Goal: Navigation & Orientation: Find specific page/section

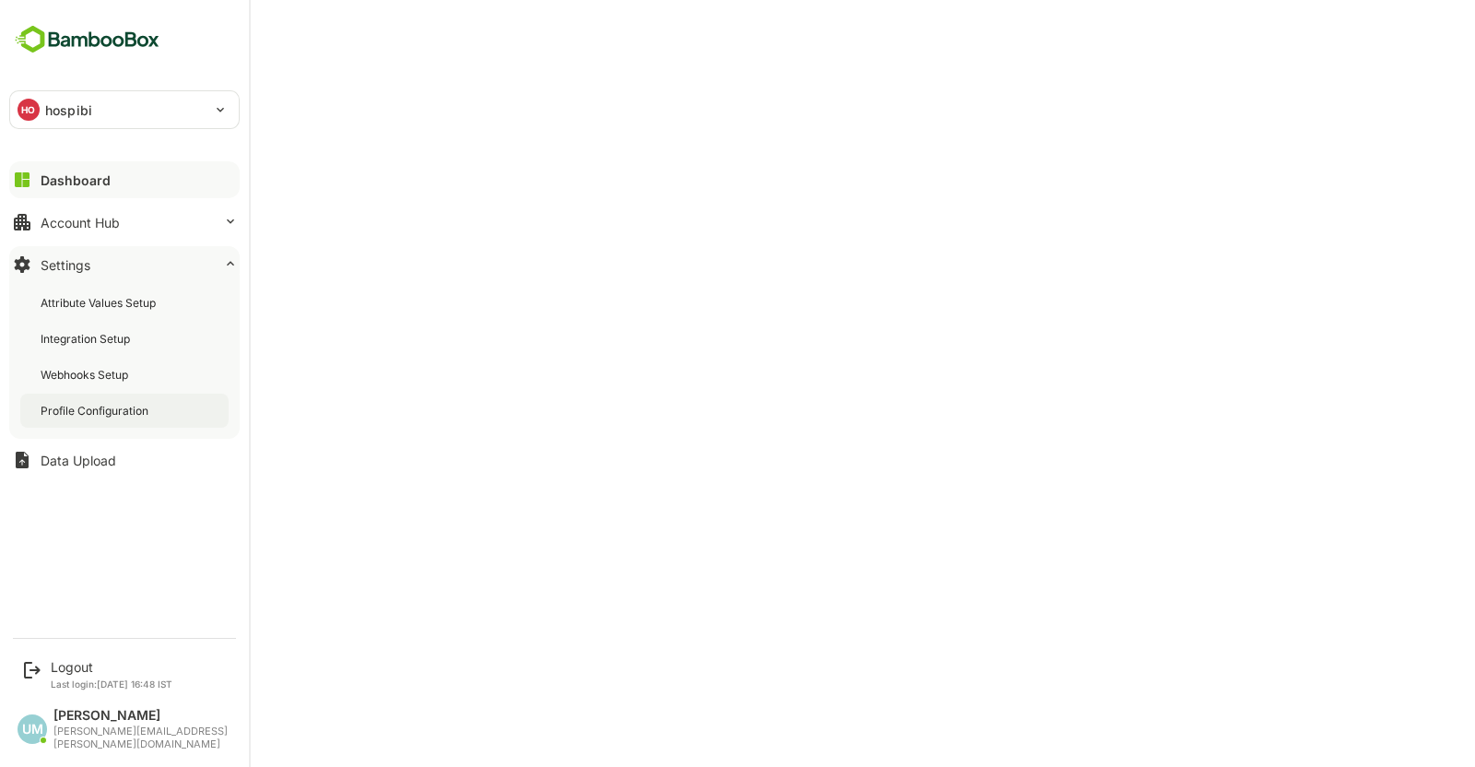
click at [81, 395] on div "Profile Configuration" at bounding box center [124, 411] width 208 height 34
click at [119, 403] on div "Profile Configuration" at bounding box center [98, 411] width 114 height 16
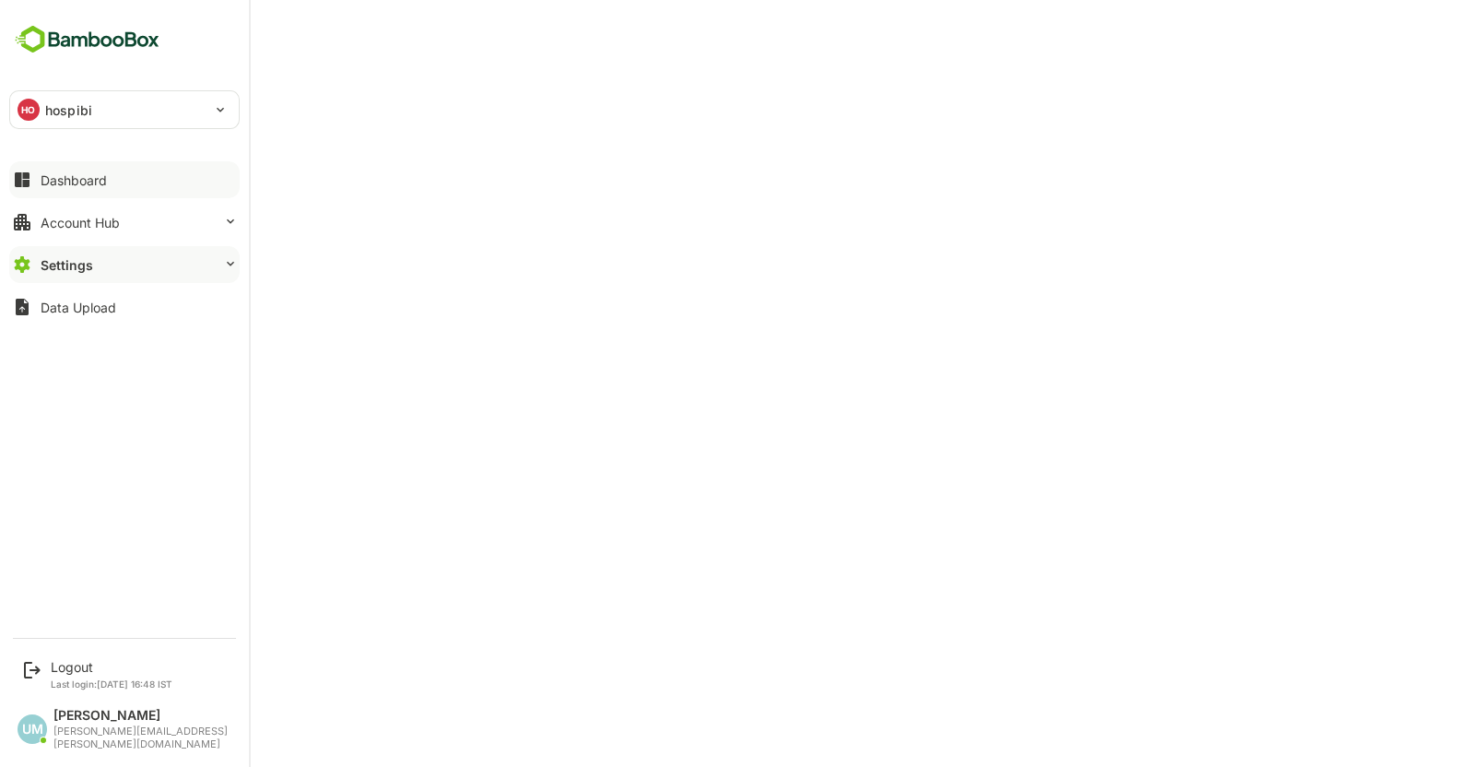
click at [66, 163] on button "Dashboard" at bounding box center [124, 179] width 230 height 37
